Goal: Transaction & Acquisition: Purchase product/service

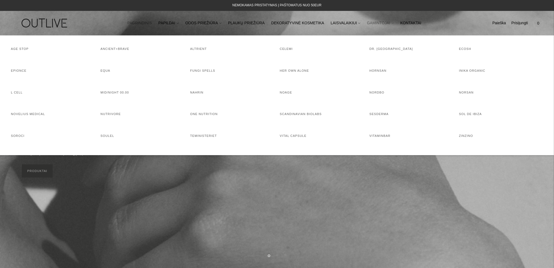
click at [381, 23] on link "GAMINTOJAI" at bounding box center [380, 23] width 27 height 12
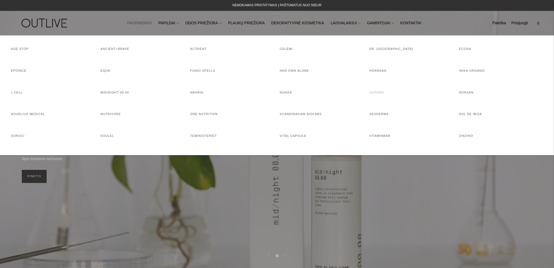
click at [374, 94] on link "NORDBO" at bounding box center [376, 92] width 15 height 3
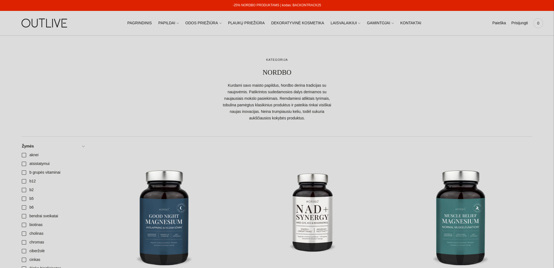
scroll to position [218, 0]
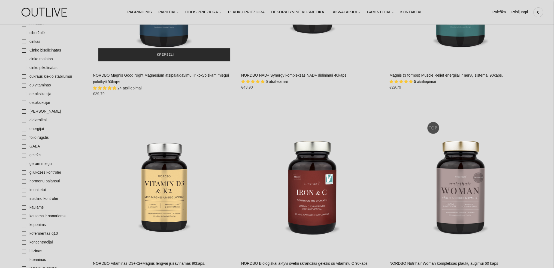
click at [163, 55] on span "Į krepšelį" at bounding box center [164, 54] width 19 height 5
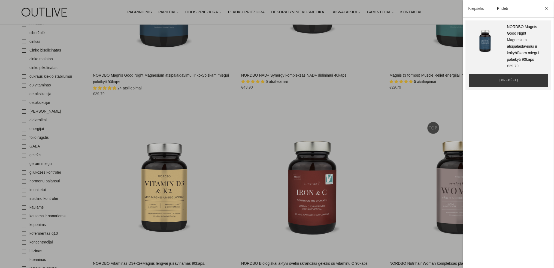
click at [381, 106] on div at bounding box center [277, 134] width 554 height 268
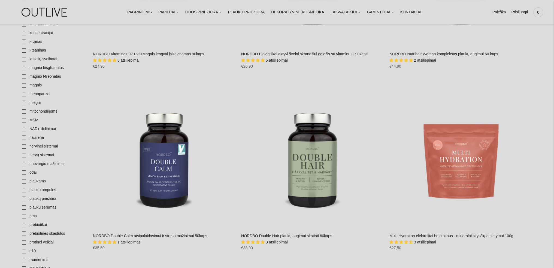
scroll to position [464, 0]
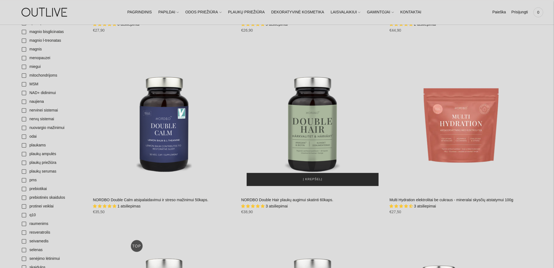
click at [327, 180] on button "Į krepšelį" at bounding box center [313, 179] width 132 height 13
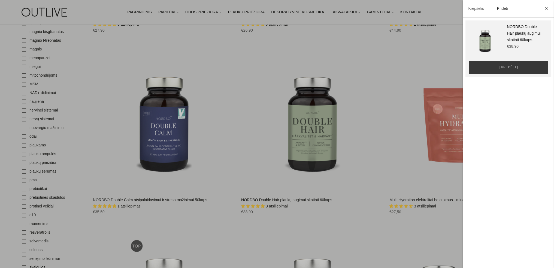
click at [363, 166] on div at bounding box center [277, 134] width 554 height 268
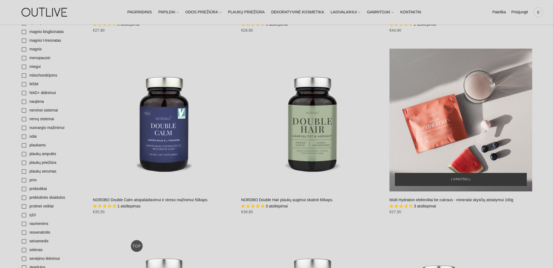
click at [456, 135] on div "Multi Hydration elektrolitai be cukraus - mineralai skysčių atstatymui 100g\a" at bounding box center [461, 120] width 143 height 143
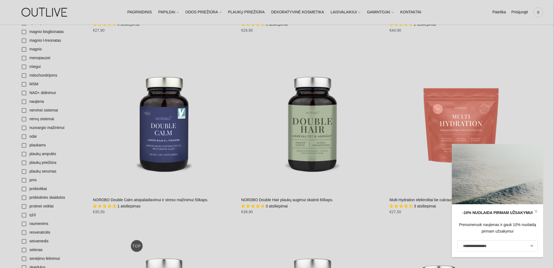
click at [539, 211] on link at bounding box center [536, 211] width 14 height 14
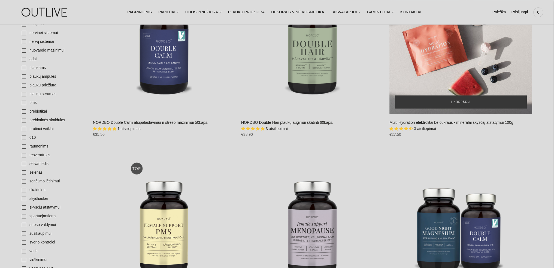
scroll to position [354, 0]
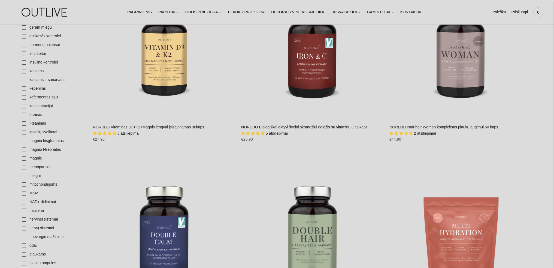
drag, startPoint x: 538, startPoint y: 13, endPoint x: 534, endPoint y: 19, distance: 7.6
click at [538, 13] on span "0" at bounding box center [539, 12] width 8 height 8
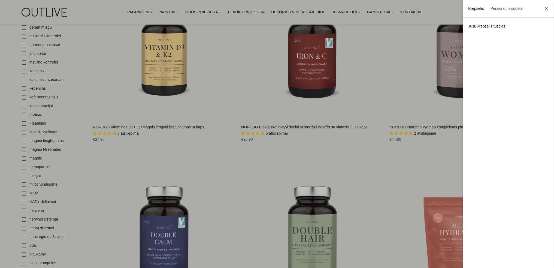
click at [378, 180] on div at bounding box center [277, 134] width 554 height 268
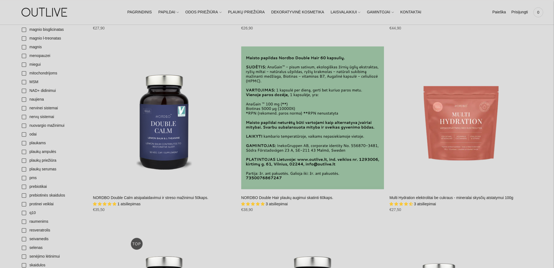
scroll to position [491, 0]
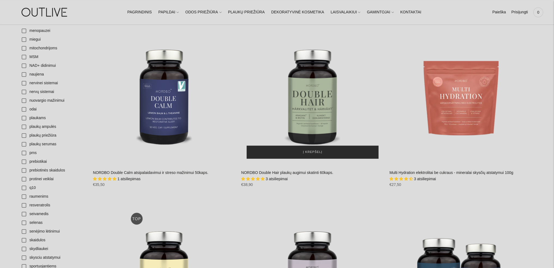
click at [312, 153] on span "Į krepšelį" at bounding box center [312, 151] width 19 height 5
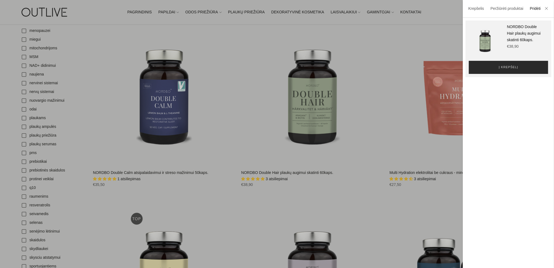
click at [509, 67] on span "Į krepšelį" at bounding box center [508, 67] width 19 height 5
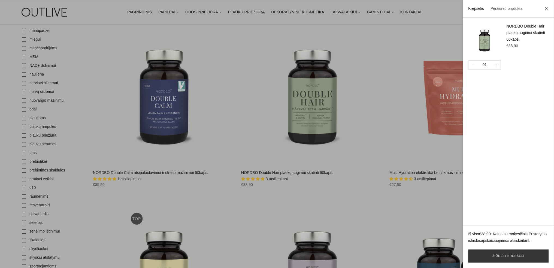
click at [321, 101] on div at bounding box center [277, 134] width 554 height 268
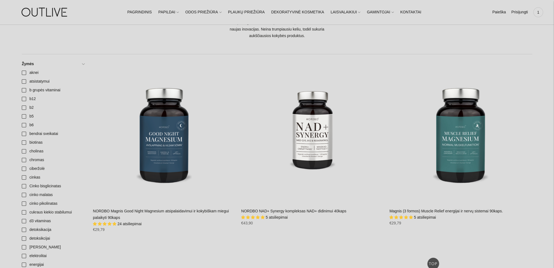
scroll to position [82, 0]
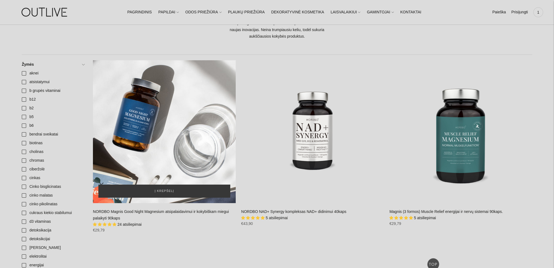
click at [186, 126] on div "NORDBO Magnis Good Night Magnesium atsipalaidavimui ir kokybiškam miegui palaik…" at bounding box center [164, 131] width 143 height 143
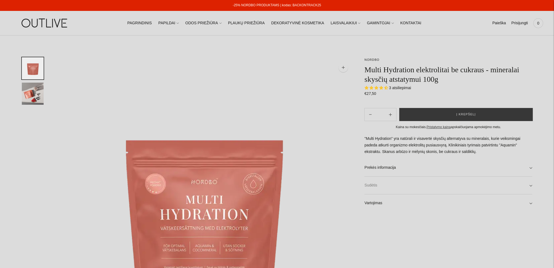
click at [390, 185] on link "Sudėtis" at bounding box center [449, 185] width 168 height 17
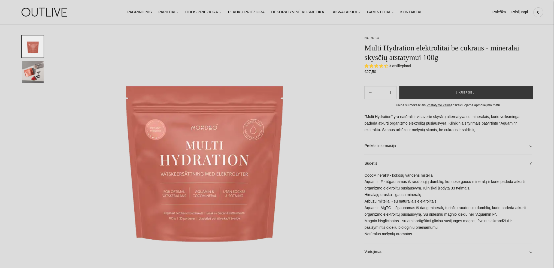
scroll to position [55, 0]
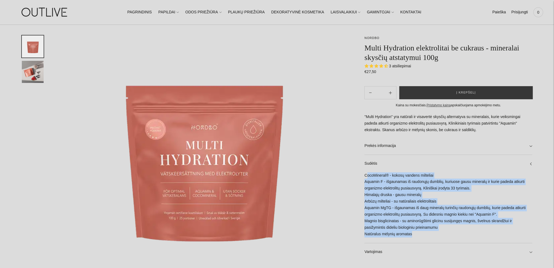
drag, startPoint x: 368, startPoint y: 176, endPoint x: 469, endPoint y: 234, distance: 117.0
click at [469, 234] on div "CocoMineral® - kokosų vandens milteliai Aquamin F - išgaunamas iš raudonųjų dum…" at bounding box center [449, 207] width 168 height 71
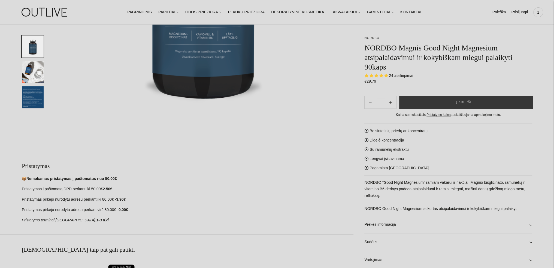
scroll to position [218, 0]
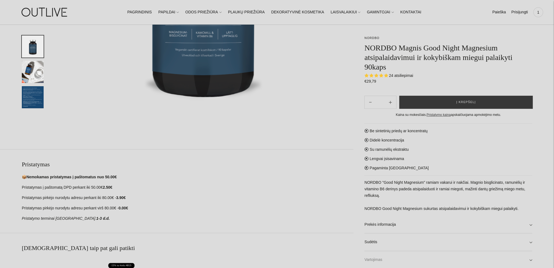
click at [374, 261] on link "Vartojimas" at bounding box center [449, 259] width 168 height 17
click at [375, 261] on link "Vartojimas" at bounding box center [449, 259] width 168 height 17
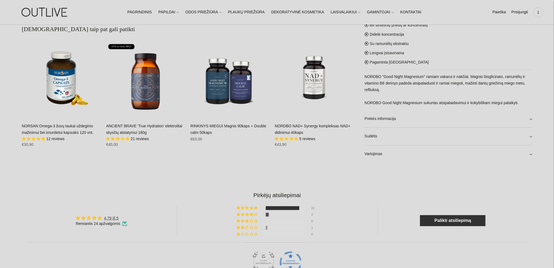
scroll to position [491, 0]
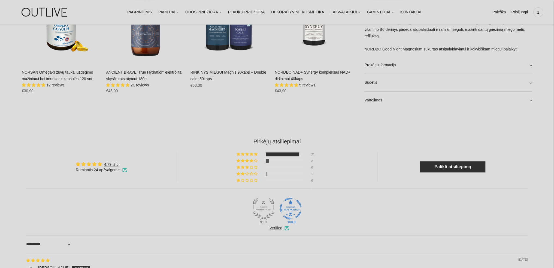
click at [533, 100] on div "NORDBO NORDBO Magnis Good Night Magnesium atsipalaidavimui ir kokybiškam miegui…" at bounding box center [277, 28] width 554 height 924
click at [531, 100] on link "Vartojimas" at bounding box center [449, 100] width 168 height 17
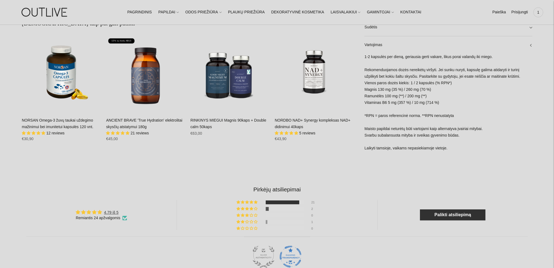
scroll to position [436, 0]
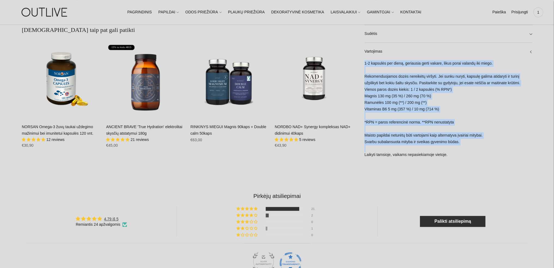
drag, startPoint x: 499, startPoint y: 64, endPoint x: 364, endPoint y: 53, distance: 135.7
click at [485, 103] on div "1-2 kapsulės per dieną, geriausia gerti vakare, likus porai valandų iki miego. …" at bounding box center [449, 111] width 168 height 103
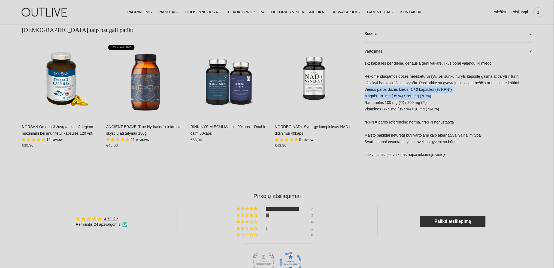
drag, startPoint x: 366, startPoint y: 88, endPoint x: 448, endPoint y: 96, distance: 82.4
click at [448, 96] on div "1-2 kapsulės per dieną, geriausia gerti vakare, likus porai valandų iki miego. …" at bounding box center [449, 111] width 168 height 103
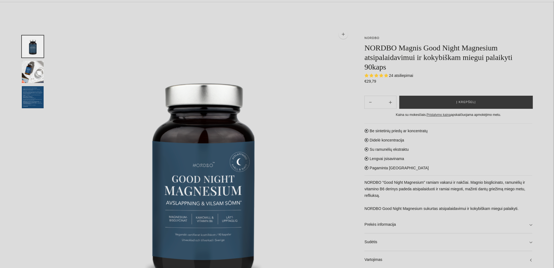
scroll to position [0, 0]
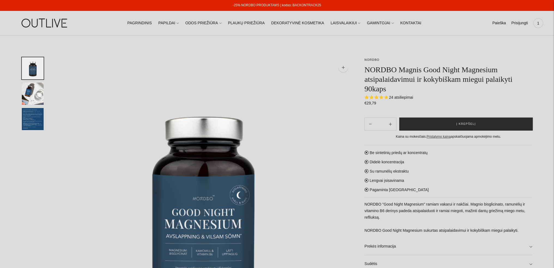
click at [476, 124] on button "Į krepšelį" at bounding box center [466, 124] width 134 height 13
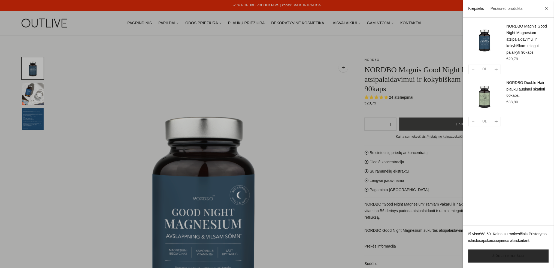
click at [509, 258] on link "Žiūrėti krepšelį" at bounding box center [508, 255] width 80 height 13
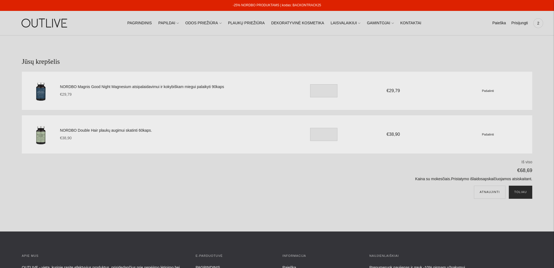
click at [523, 193] on button "Toliau" at bounding box center [520, 192] width 23 height 13
click at [318, 137] on input "*" at bounding box center [323, 134] width 27 height 13
drag, startPoint x: 318, startPoint y: 134, endPoint x: 315, endPoint y: 135, distance: 3.3
click at [315, 135] on input "*" at bounding box center [323, 134] width 27 height 13
type input "*"
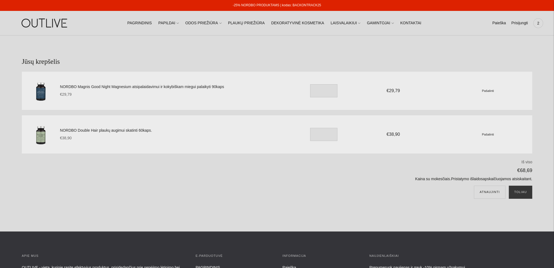
click at [453, 145] on div "NORDBO Double Hair plaukų augimui skatinti 60kaps. €38,90 Unit price / per * €3…" at bounding box center [296, 134] width 473 height 25
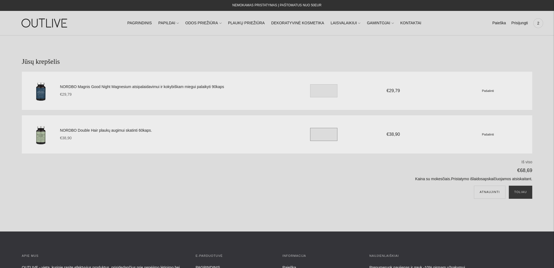
click at [322, 135] on input "*" at bounding box center [323, 134] width 27 height 13
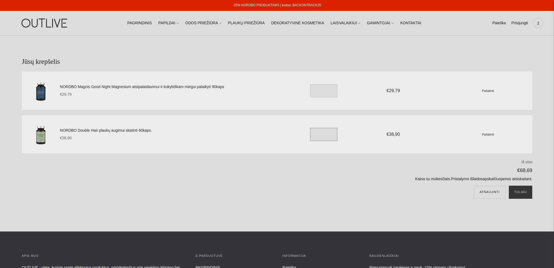
click at [474, 186] on button "Atnaujinti" at bounding box center [490, 192] width 32 height 13
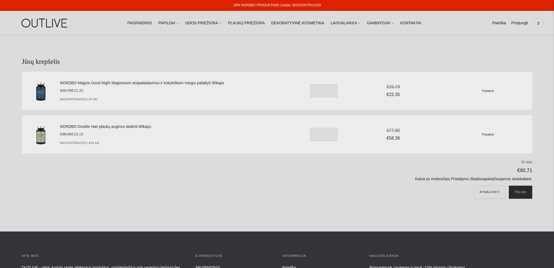
click at [522, 192] on button "Toliau" at bounding box center [520, 192] width 23 height 13
